Goal: Information Seeking & Learning: Understand process/instructions

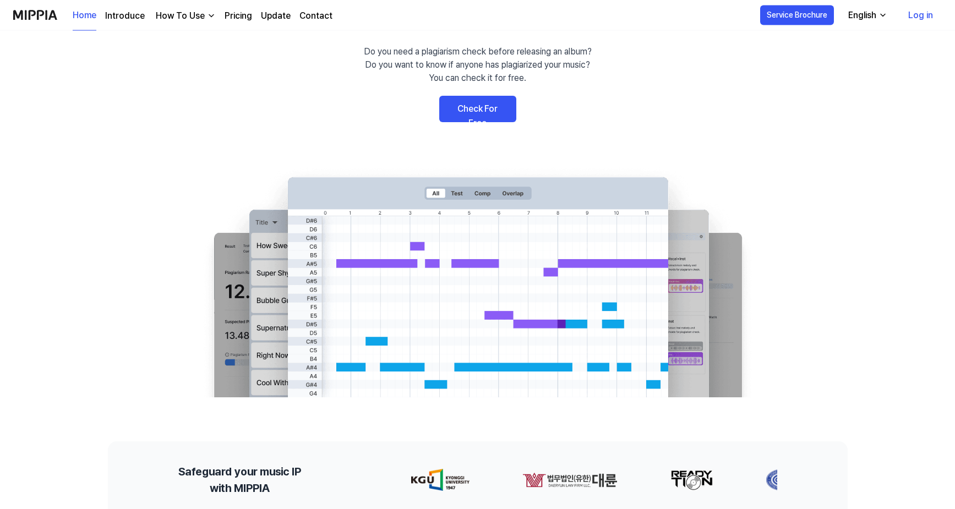
scroll to position [168, 0]
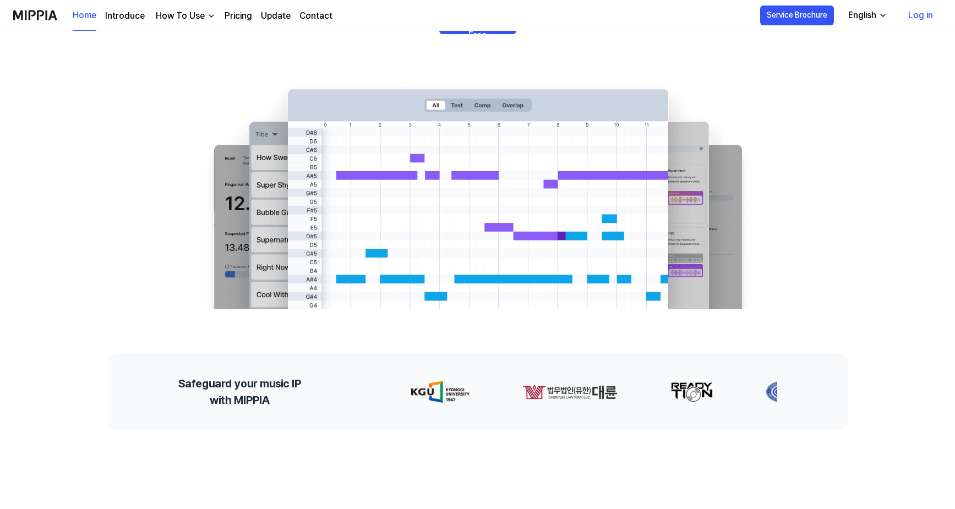
click at [189, 15] on div "How To Use" at bounding box center [180, 15] width 53 height 13
click at [210, 36] on link "Plagiarism Checker" at bounding box center [183, 41] width 106 height 22
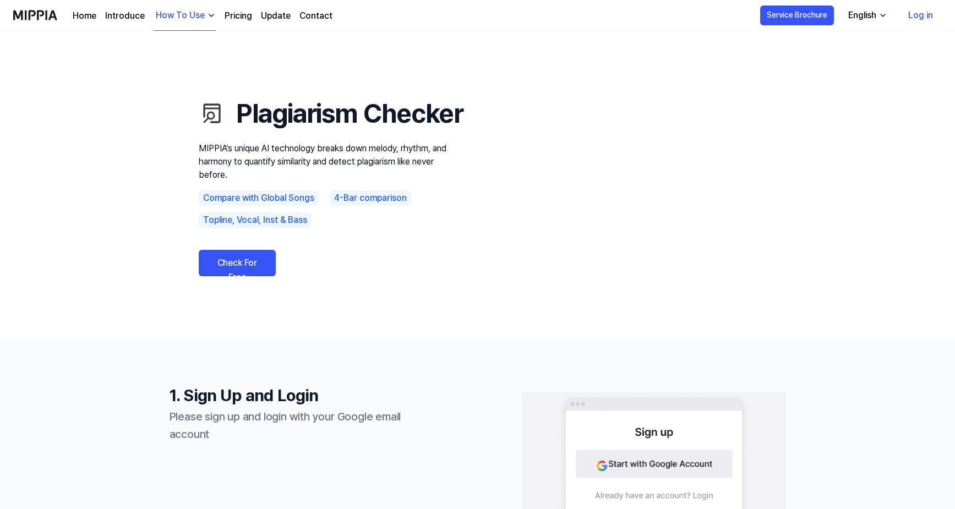
click at [249, 276] on link "Check For Free" at bounding box center [237, 263] width 77 height 26
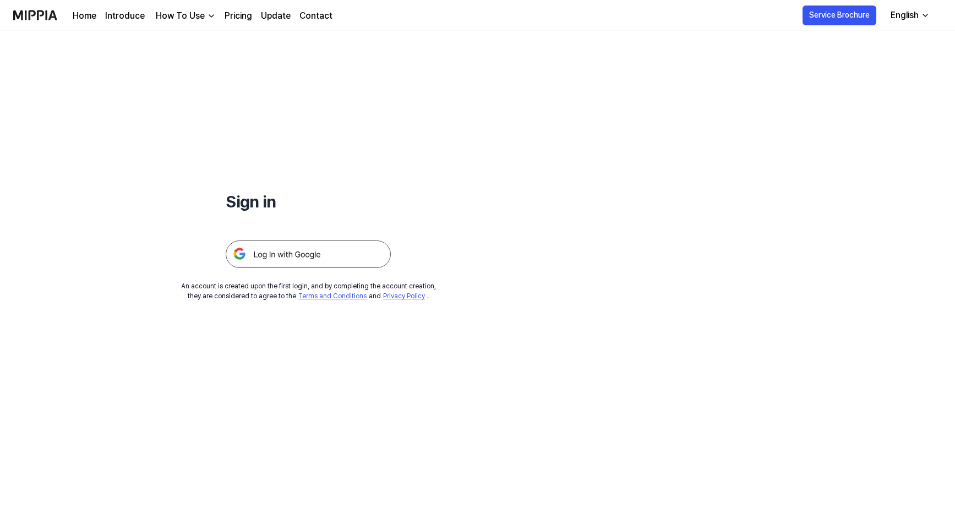
click at [184, 15] on div "How To Use" at bounding box center [180, 15] width 53 height 13
click at [235, 12] on link "Pricing" at bounding box center [239, 15] width 28 height 13
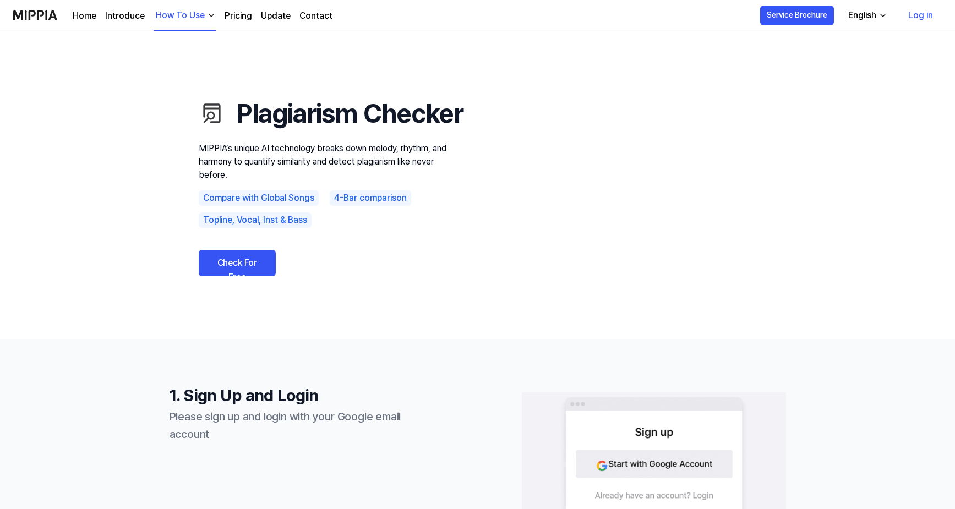
scroll to position [168, 0]
